Goal: Information Seeking & Learning: Learn about a topic

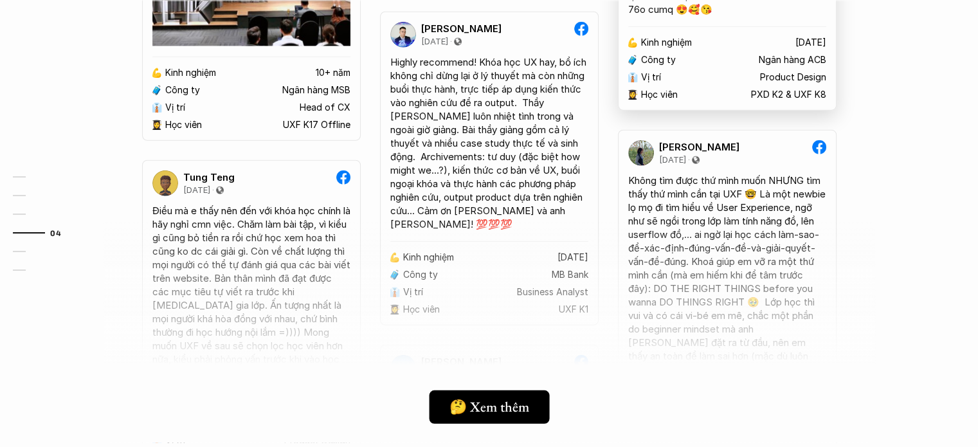
scroll to position [3536, 0]
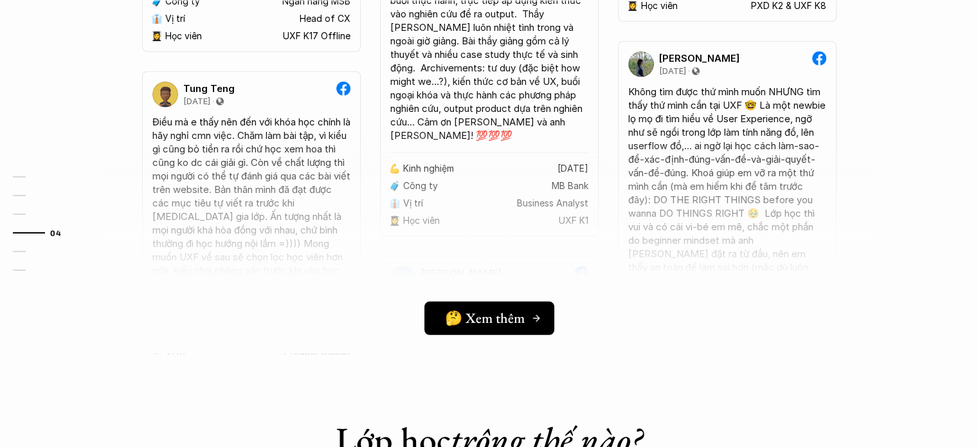
click at [516, 317] on h5 "🤔 Xem thêm" at bounding box center [485, 318] width 80 height 17
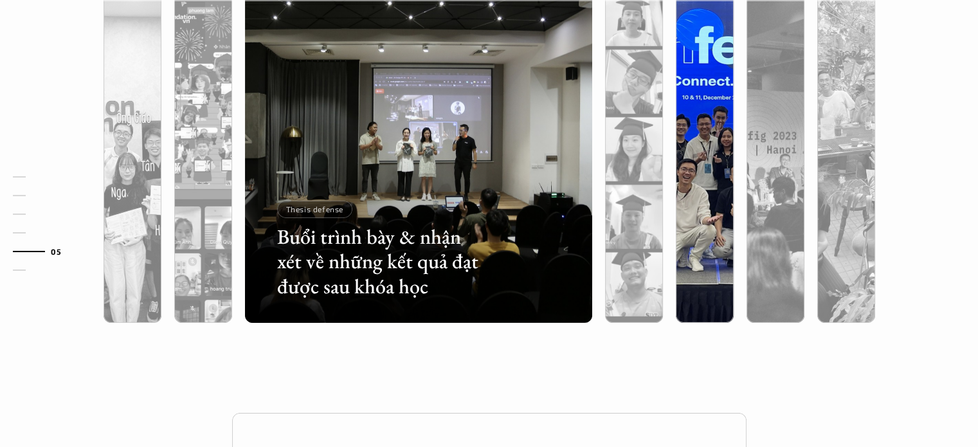
scroll to position [4115, 0]
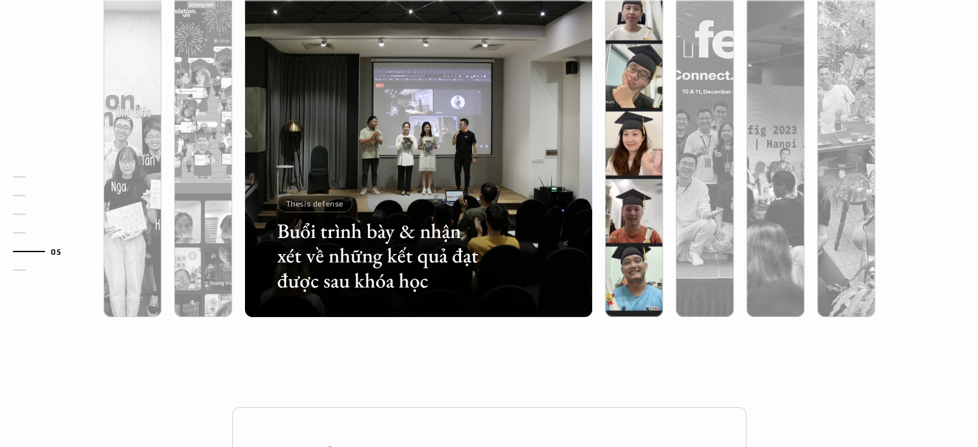
click at [638, 125] on div at bounding box center [634, 212] width 58 height 210
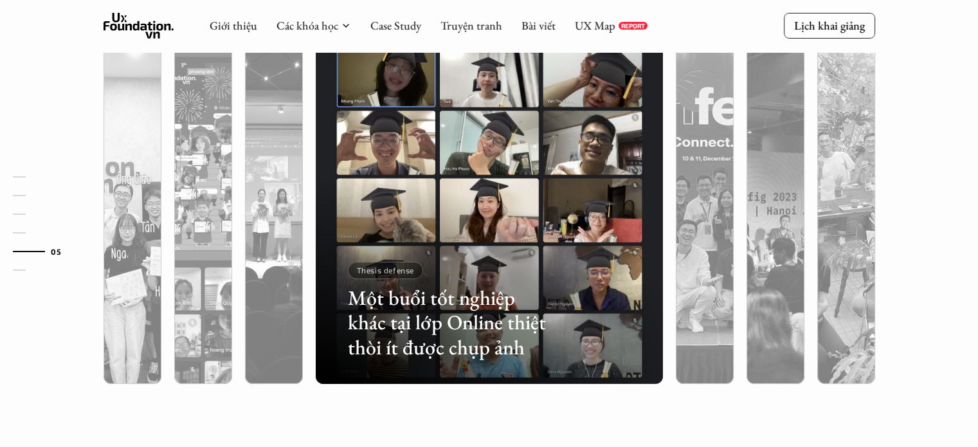
scroll to position [4051, 0]
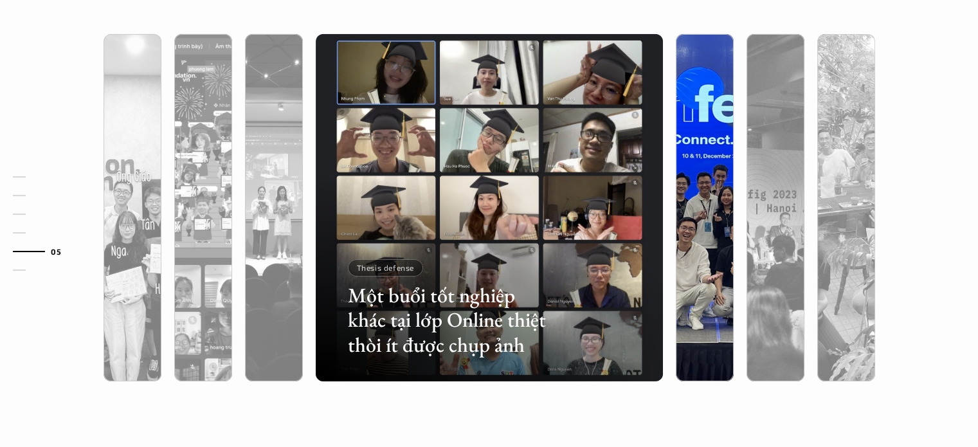
click at [689, 170] on img at bounding box center [705, 207] width 354 height 347
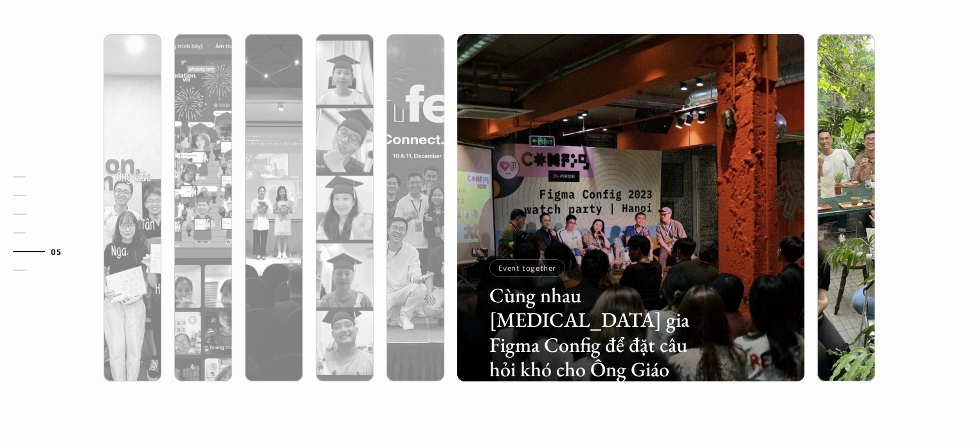
click at [842, 164] on img at bounding box center [846, 207] width 354 height 347
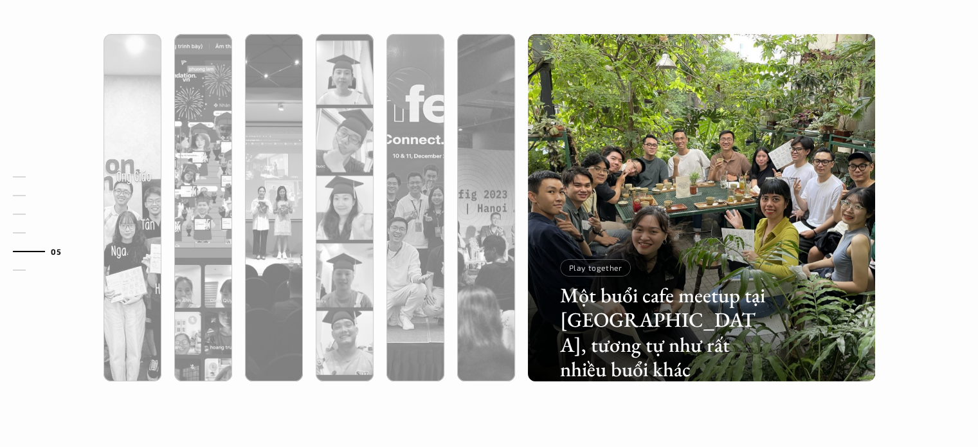
drag, startPoint x: 687, startPoint y: 224, endPoint x: 535, endPoint y: 219, distance: 152.5
click at [535, 219] on div at bounding box center [701, 277] width 347 height 210
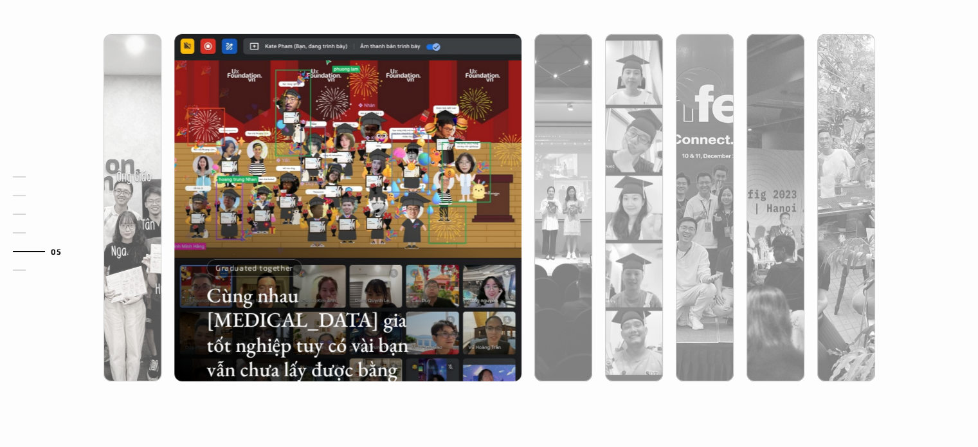
click at [149, 190] on div at bounding box center [132, 277] width 58 height 210
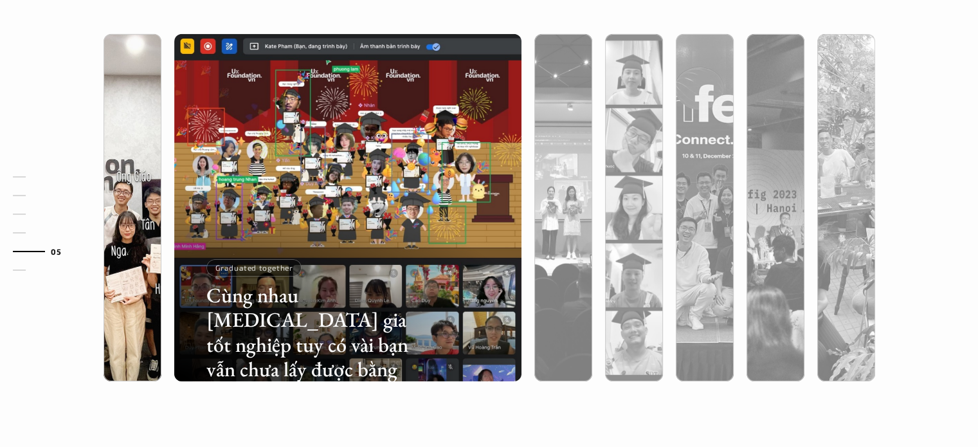
click at [146, 218] on div at bounding box center [133, 277] width 58 height 210
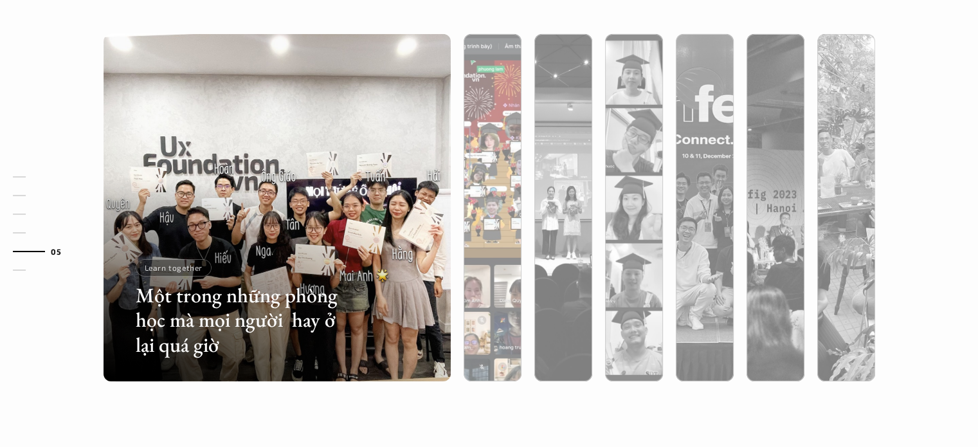
click at [486, 212] on div at bounding box center [493, 277] width 58 height 210
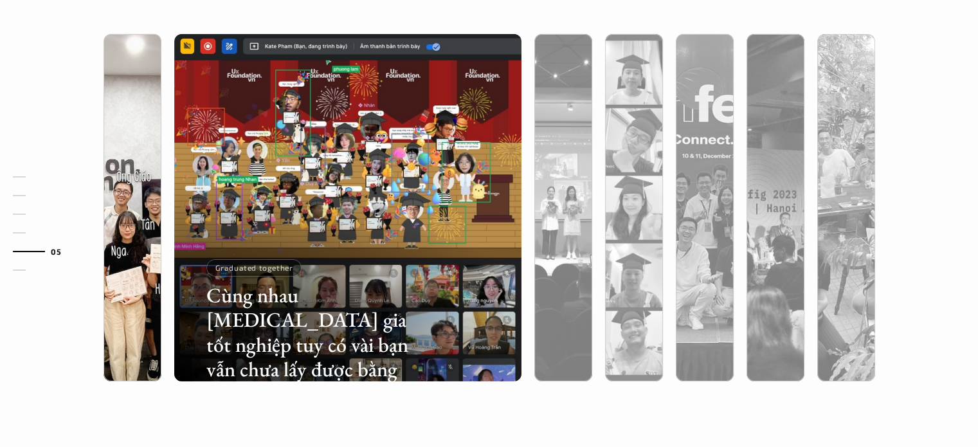
click at [129, 321] on div at bounding box center [133, 277] width 58 height 210
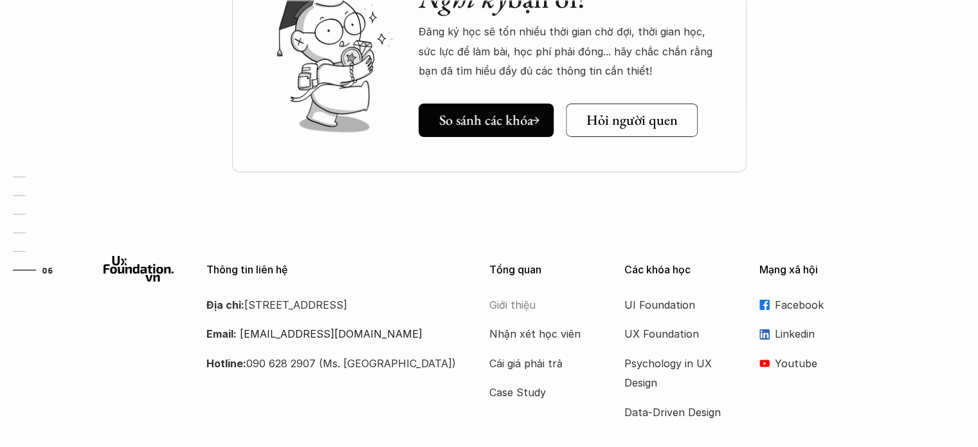
scroll to position [4642, 0]
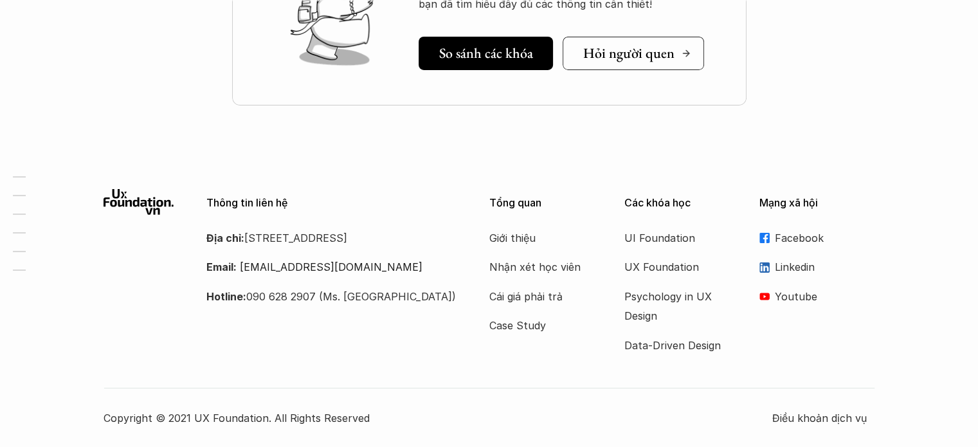
drag, startPoint x: 620, startPoint y: 49, endPoint x: 864, endPoint y: 43, distance: 244.4
click at [864, 43] on div "Nghĩ kỹ bạn ơi! Đăng ký học sẽ tốn nhiều thời gian chờ đợi, thời gian học, sức …" at bounding box center [489, 25] width 978 height 290
click at [509, 267] on p "Nhận xét học viên" at bounding box center [540, 266] width 103 height 19
click at [651, 343] on p "Data-Driven Design" at bounding box center [675, 345] width 103 height 19
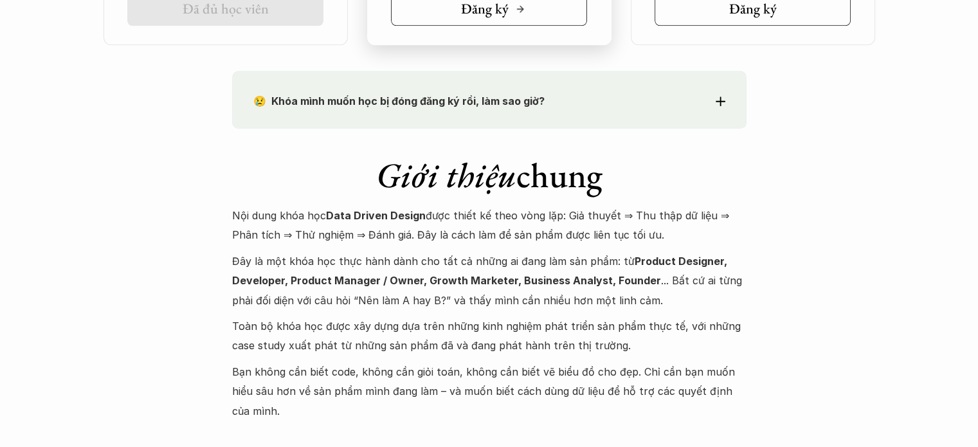
scroll to position [1222, 0]
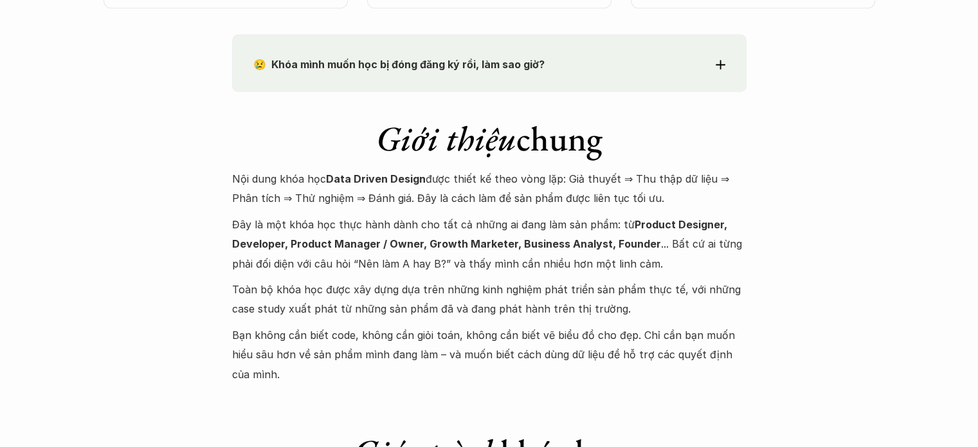
click at [525, 76] on div "😢 Khóa mình muốn học bị đóng đăng ký rồi, làm sao giờ? Chào bạn, Bọn mình rất t…" at bounding box center [489, 63] width 514 height 58
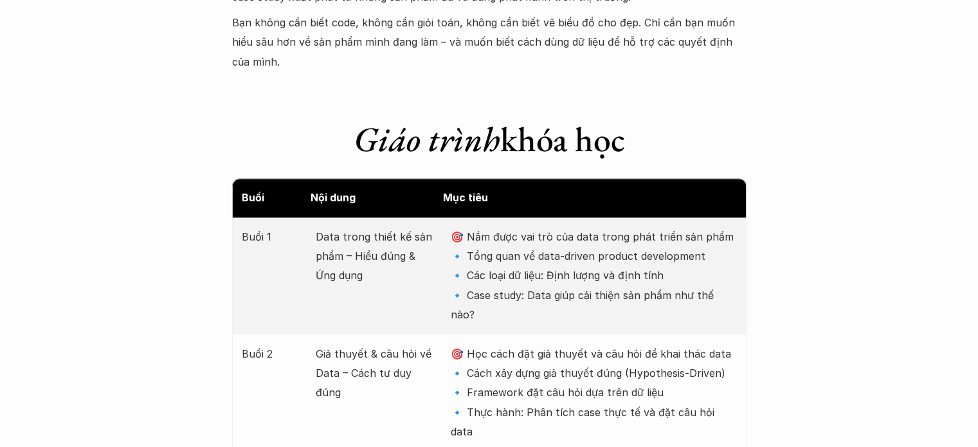
scroll to position [1865, 0]
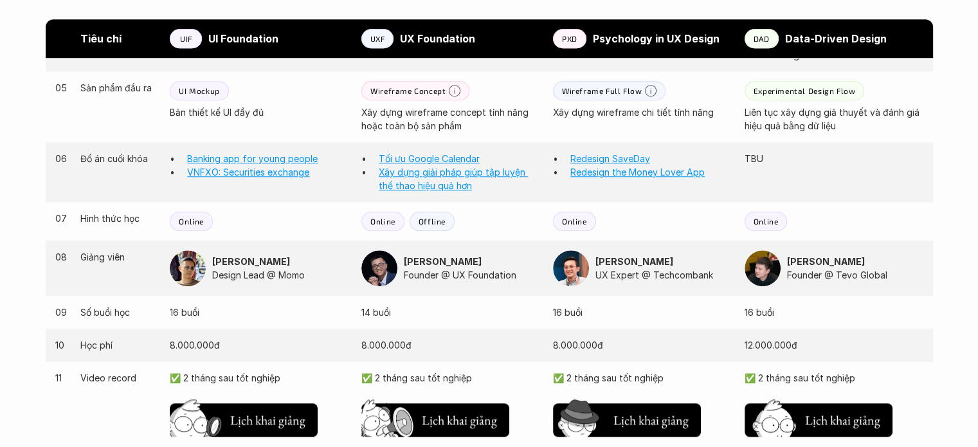
scroll to position [1133, 0]
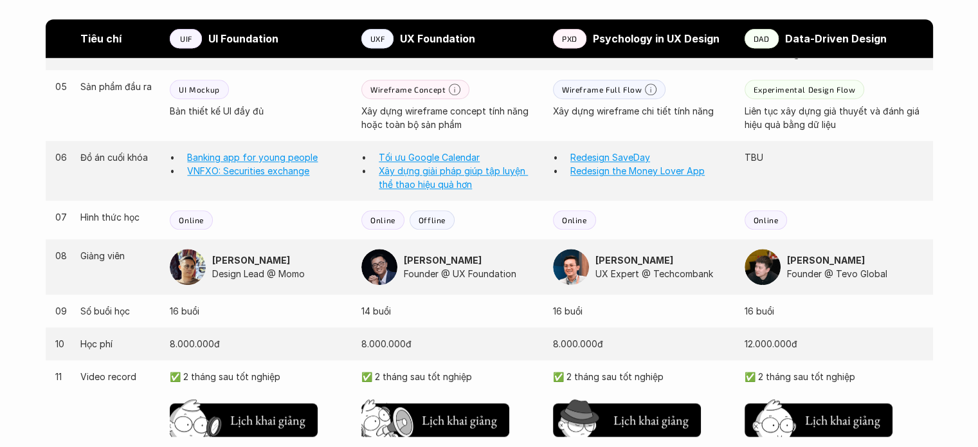
drag, startPoint x: 187, startPoint y: 272, endPoint x: 283, endPoint y: 233, distance: 103.3
click at [283, 233] on div "07 Hình thức học Online Online Offline Online Online" at bounding box center [489, 220] width 887 height 39
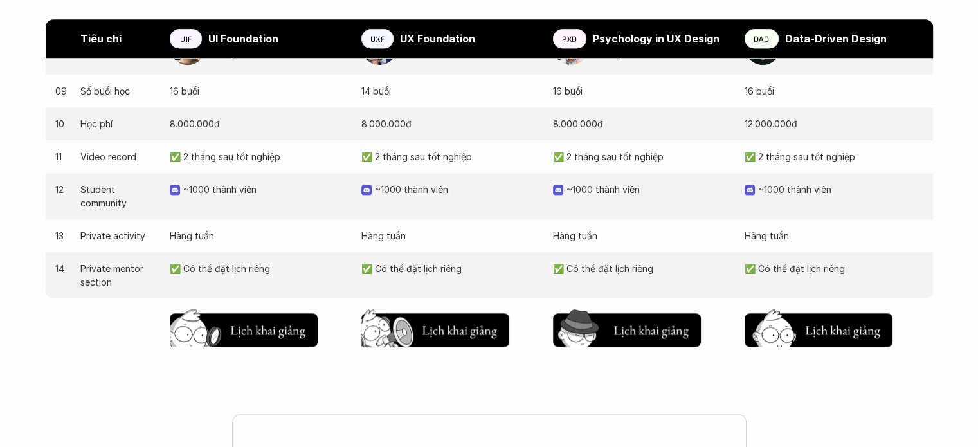
scroll to position [1399, 0]
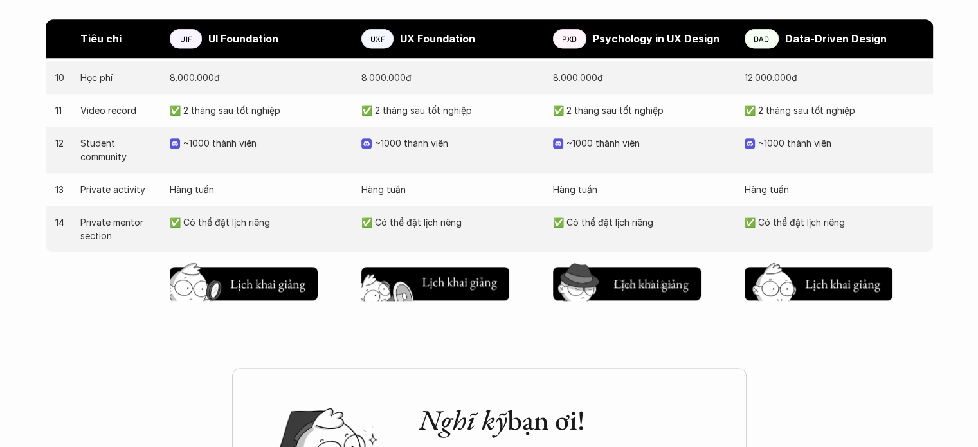
click at [420, 290] on img at bounding box center [389, 302] width 69 height 59
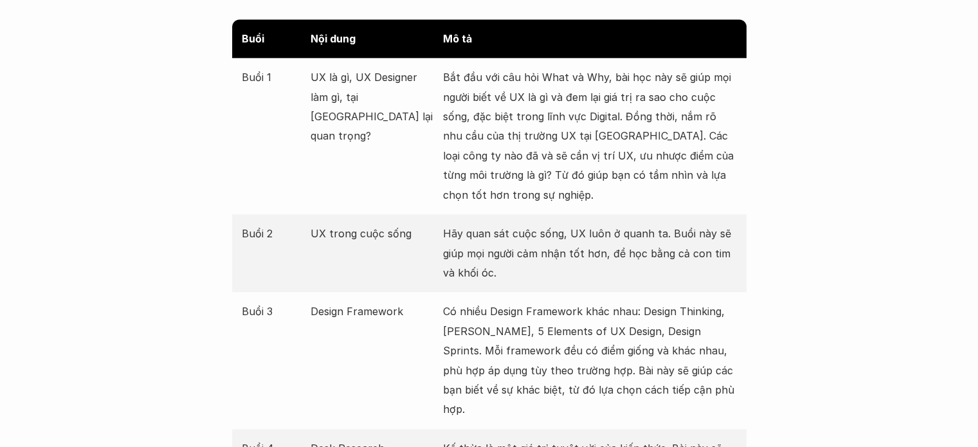
scroll to position [1523, 0]
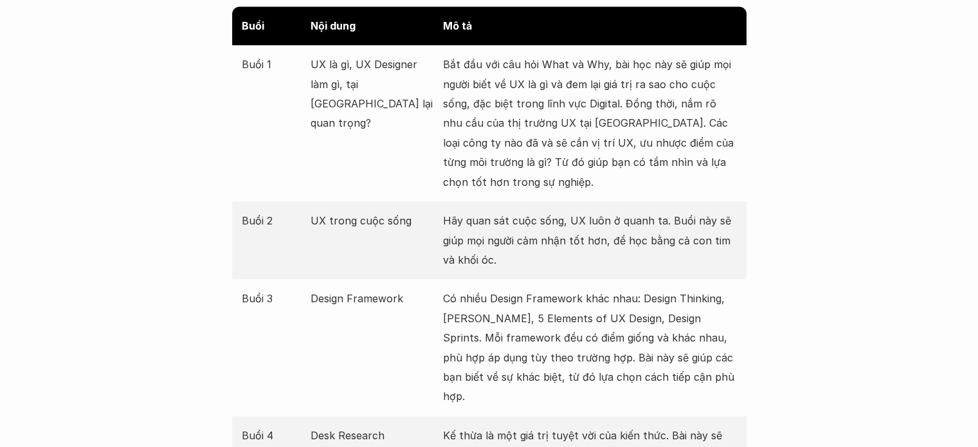
drag, startPoint x: 440, startPoint y: 215, endPoint x: 555, endPoint y: 215, distance: 114.4
click at [555, 215] on div "Buổi 2 UX trong cuộc sống Hãy quan sát cuộc sống, UX luôn ở quanh ta. Buổi này …" at bounding box center [489, 240] width 514 height 78
click at [680, 223] on p "Hãy quan sát cuộc sống, UX luôn ở quanh ta. Buổi này sẽ giúp mọi người cảm nhận…" at bounding box center [590, 240] width 294 height 59
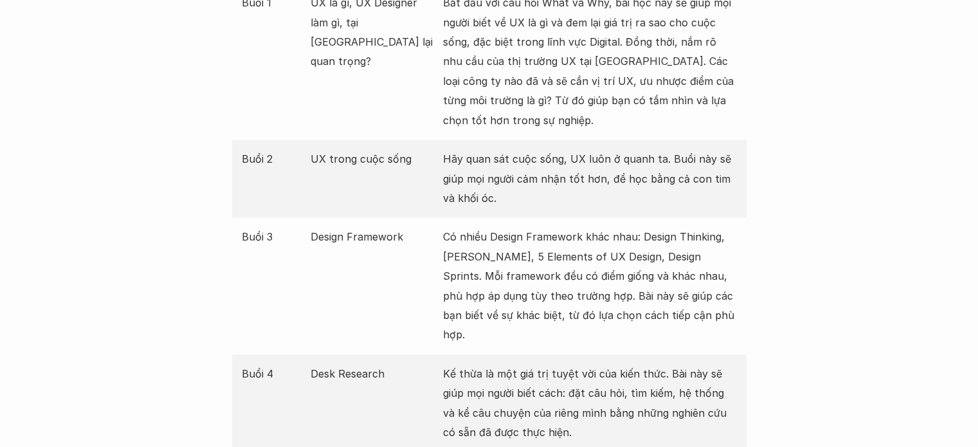
scroll to position [1587, 0]
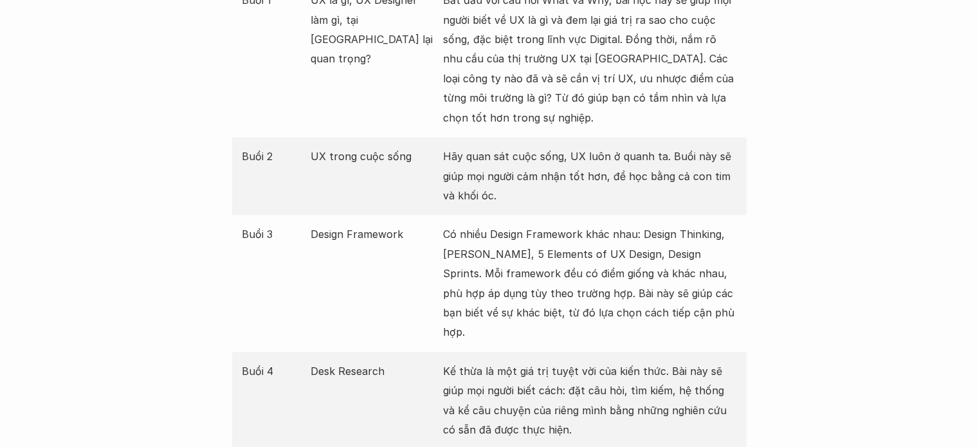
drag, startPoint x: 492, startPoint y: 253, endPoint x: 599, endPoint y: 250, distance: 106.8
click at [599, 250] on p "Có nhiều Design Framework khác nhau: Design Thinking, Lean UX, 5 Elements of UX…" at bounding box center [590, 282] width 294 height 117
click at [670, 254] on p "Có nhiều Design Framework khác nhau: Design Thinking, Lean UX, 5 Elements of UX…" at bounding box center [590, 282] width 294 height 117
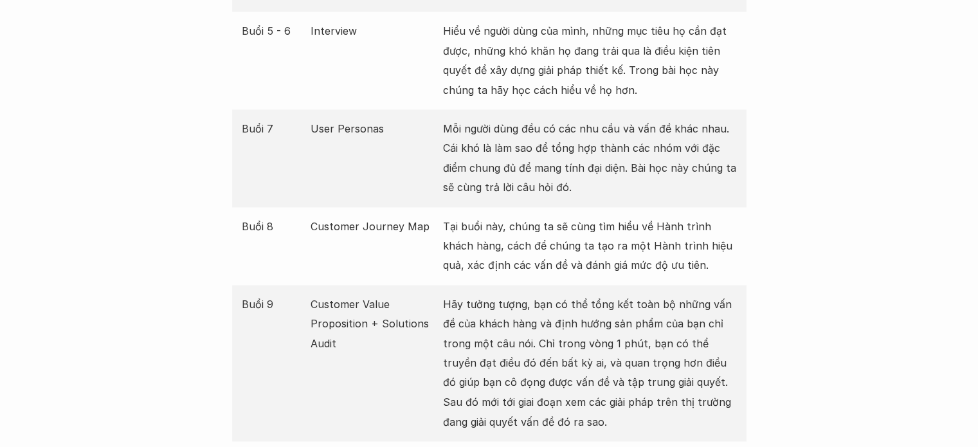
scroll to position [2037, 0]
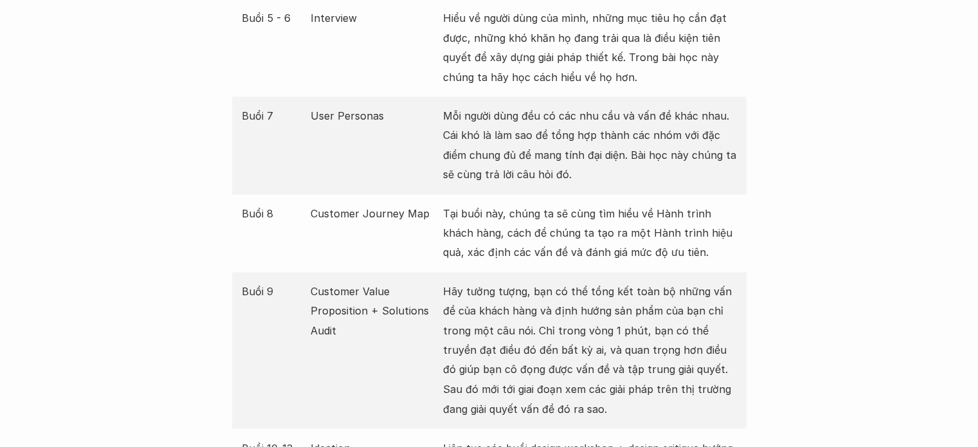
drag, startPoint x: 455, startPoint y: 187, endPoint x: 656, endPoint y: 225, distance: 204.2
click at [656, 225] on p "Tại buổi này, chúng ta sẽ cùng tìm hiểu về Hành trình khách hàng, cách để chúng…" at bounding box center [590, 233] width 294 height 59
click at [628, 204] on p "Tại buổi này, chúng ta sẽ cùng tìm hiểu về Hành trình khách hàng, cách để chúng…" at bounding box center [590, 233] width 294 height 59
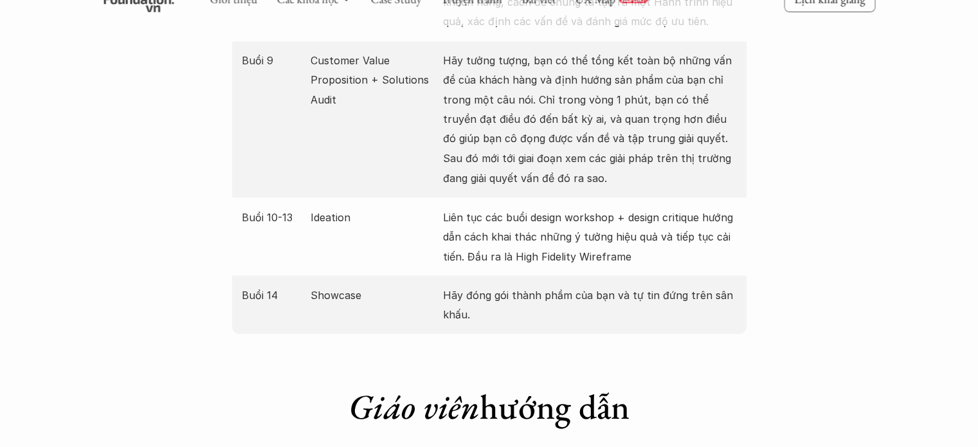
scroll to position [2294, 0]
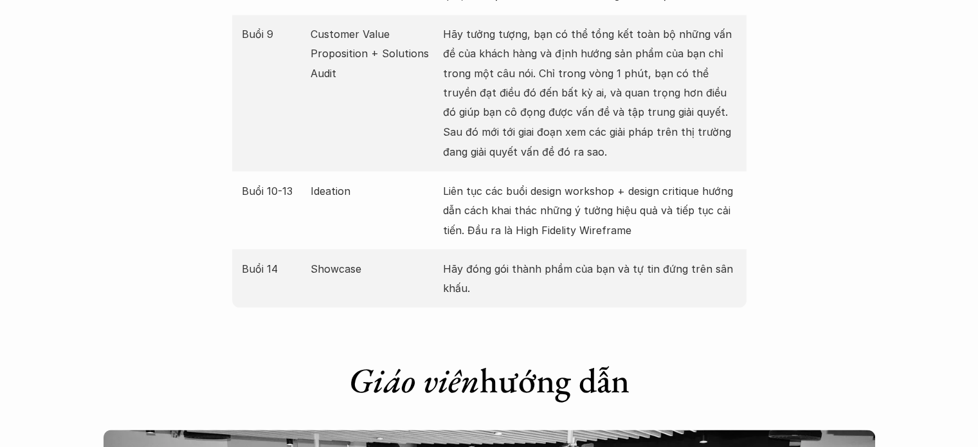
drag, startPoint x: 454, startPoint y: 246, endPoint x: 522, endPoint y: 260, distance: 69.7
click at [522, 260] on p "Hãy đóng gói thành phầm của bạn và tự tin đứng trên sân khấu." at bounding box center [590, 277] width 294 height 39
click at [597, 258] on p "Hãy đóng gói thành phầm của bạn và tự tin đứng trên sân khấu." at bounding box center [590, 277] width 294 height 39
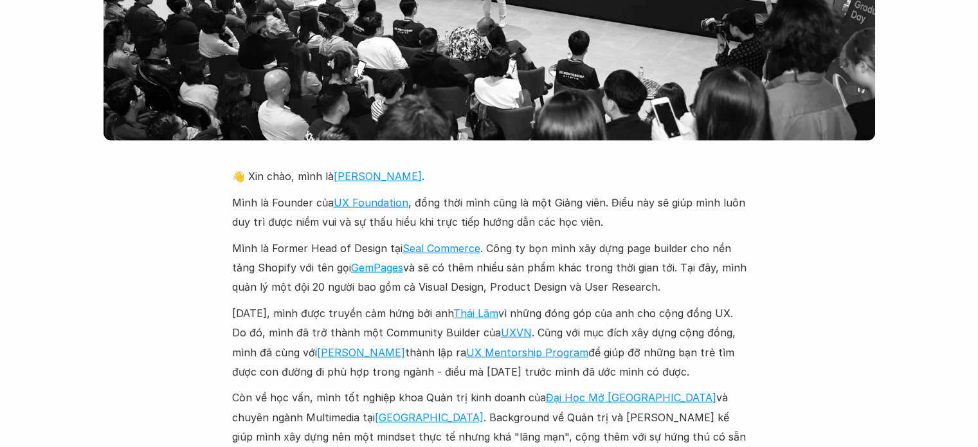
scroll to position [2937, 0]
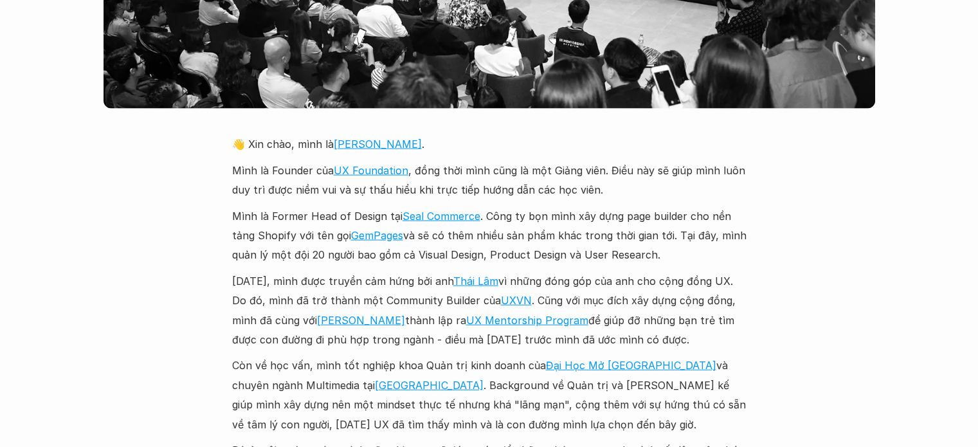
drag, startPoint x: 414, startPoint y: 210, endPoint x: 628, endPoint y: 224, distance: 213.9
click at [628, 224] on p "Mình là Former Head of Design tại Seal Commerce . Công ty bọn mình xây dựng pag…" at bounding box center [489, 235] width 514 height 59
click at [504, 215] on p "Mình là Former Head of Design tại Seal Commerce . Công ty bọn mình xây dựng pag…" at bounding box center [489, 235] width 514 height 59
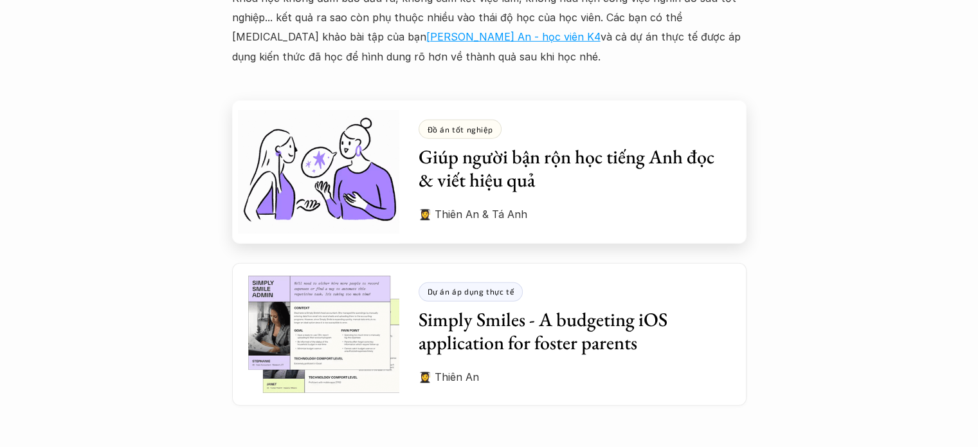
scroll to position [3580, 0]
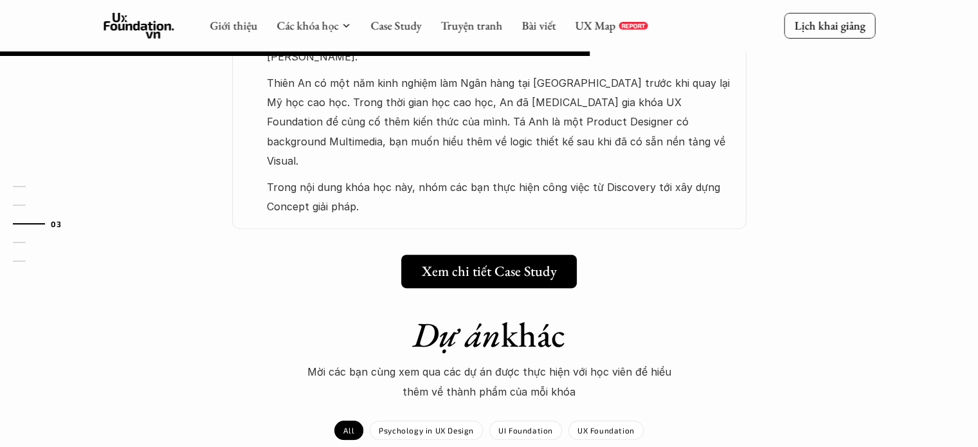
scroll to position [772, 0]
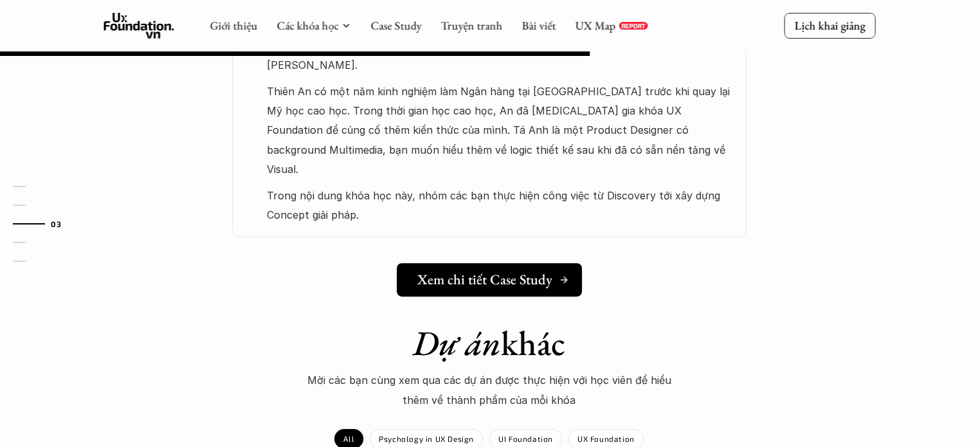
click at [482, 263] on link "Xem chi tiết Case Study" at bounding box center [489, 279] width 185 height 33
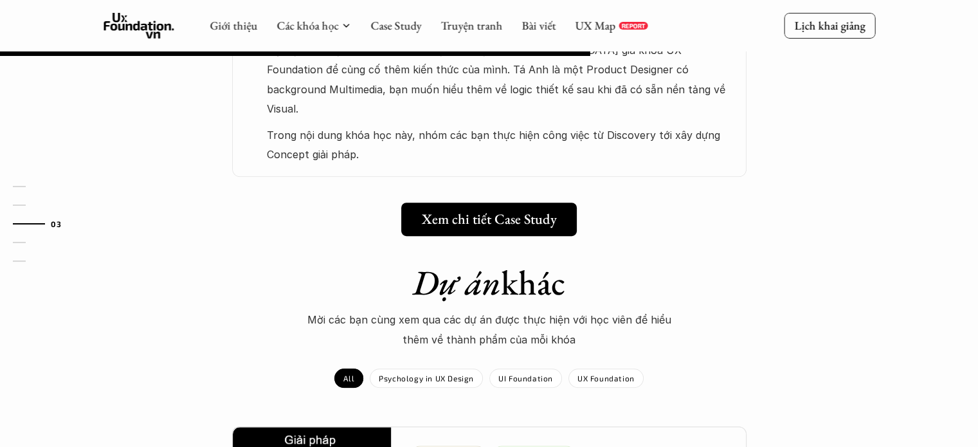
scroll to position [836, 0]
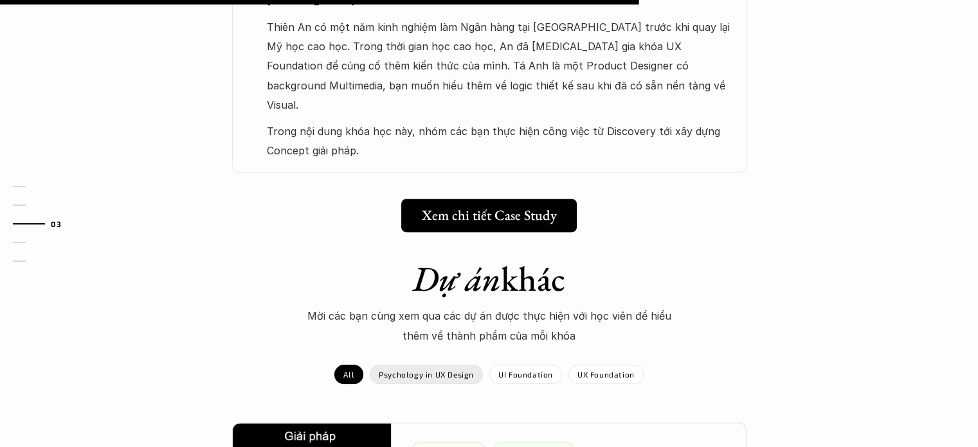
click at [435, 365] on div "Psychology in UX Design" at bounding box center [426, 374] width 113 height 19
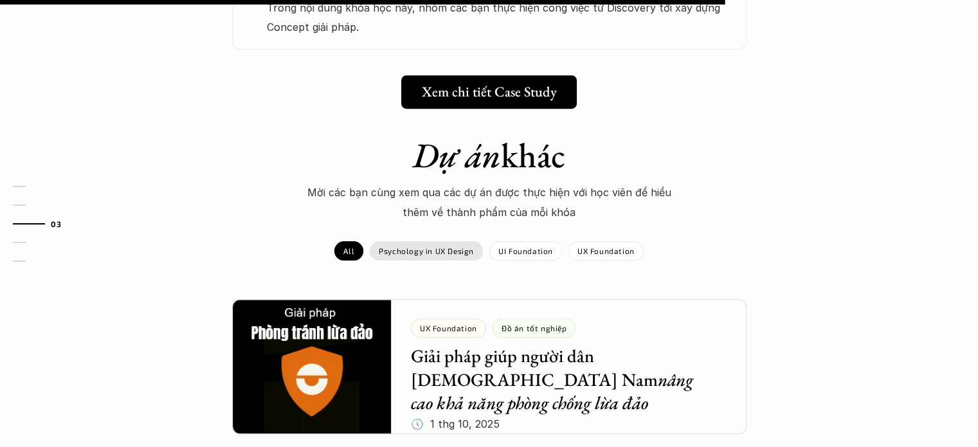
scroll to position [964, 0]
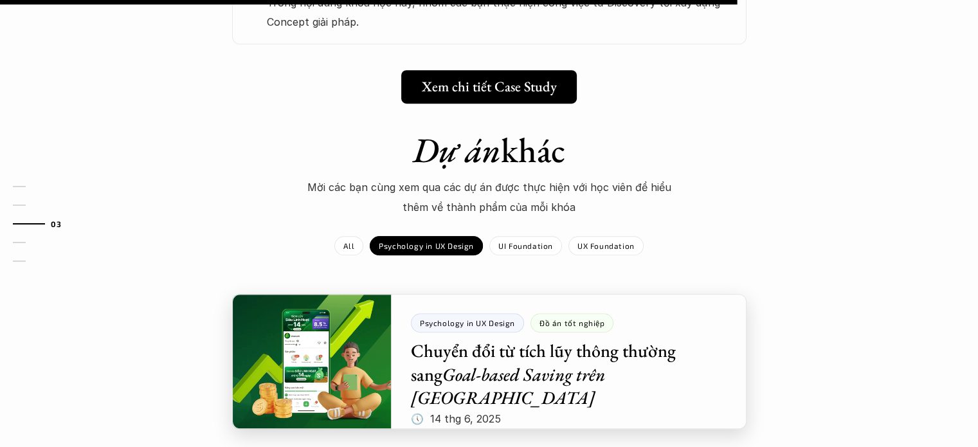
click at [533, 328] on div at bounding box center [489, 361] width 514 height 135
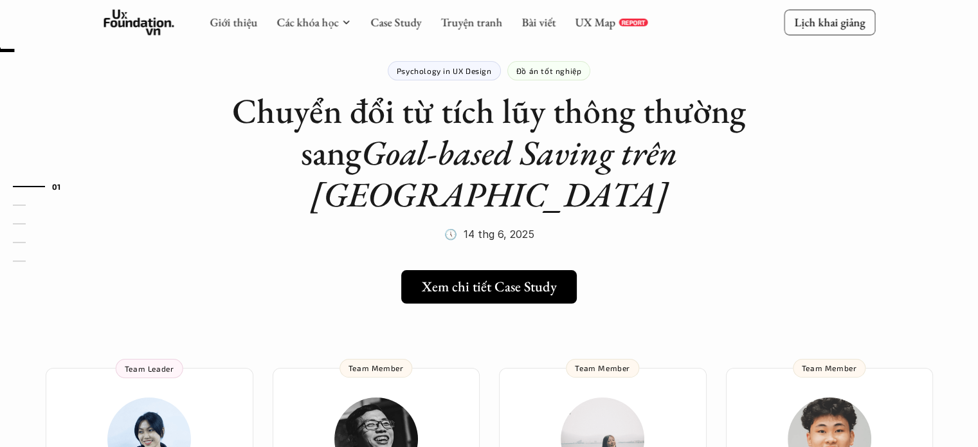
scroll to position [64, 0]
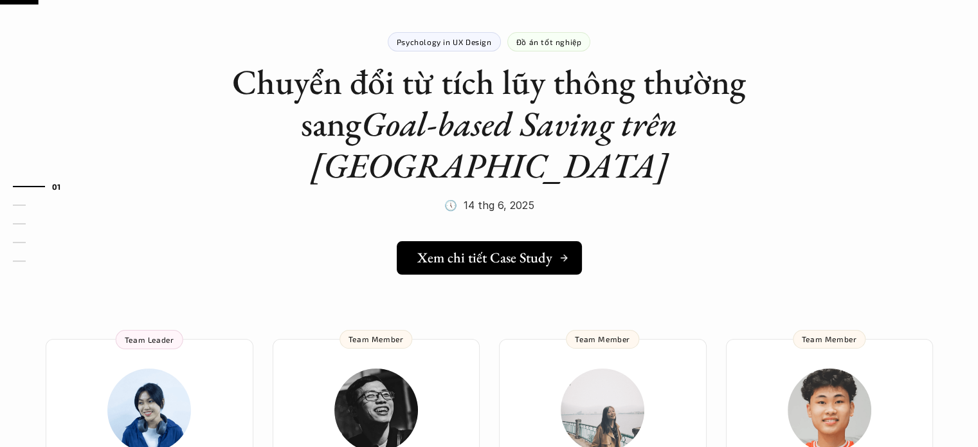
click at [481, 241] on link "Xem chi tiết Case Study" at bounding box center [489, 257] width 185 height 33
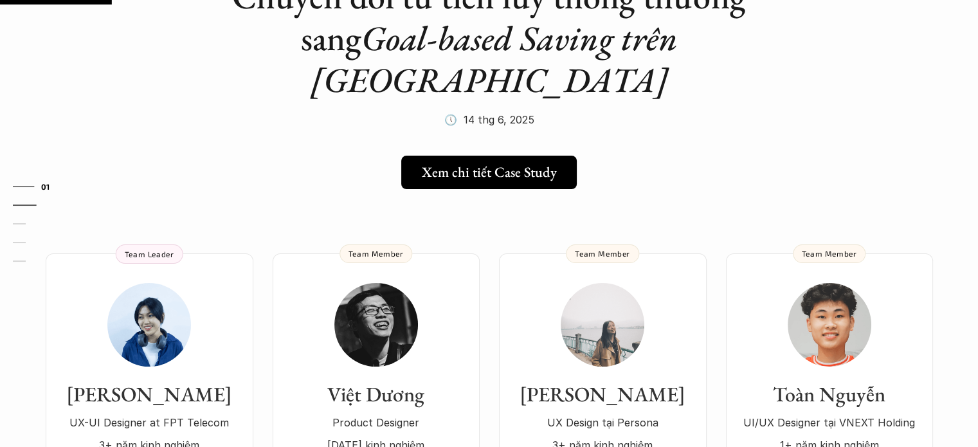
scroll to position [193, 0]
